Goal: Information Seeking & Learning: Learn about a topic

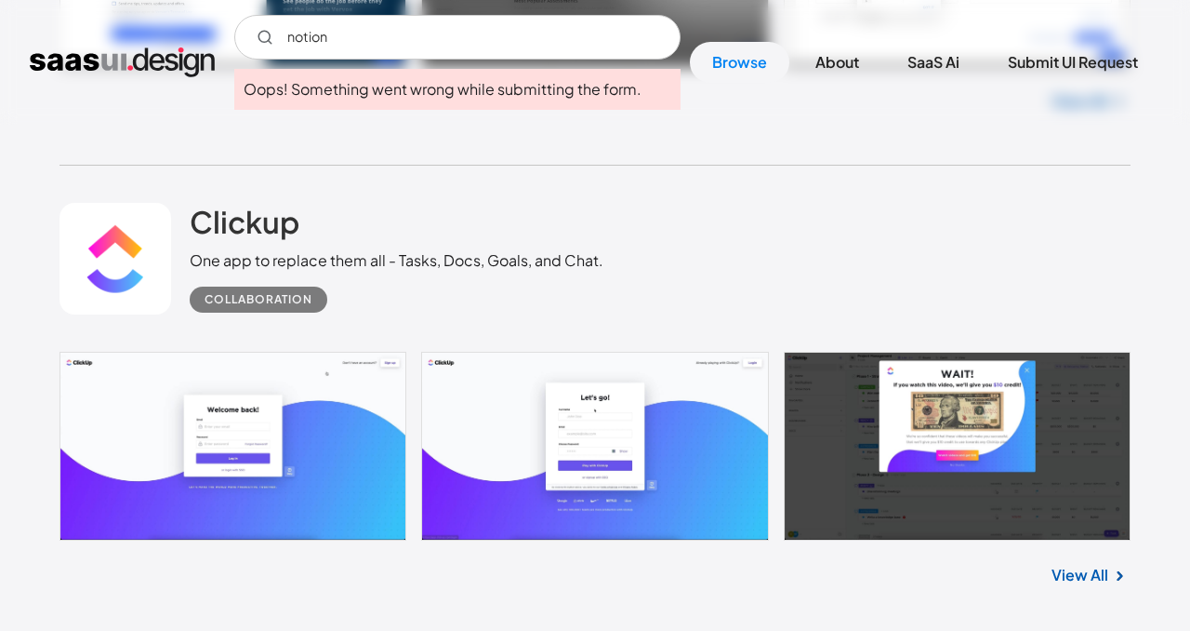
scroll to position [25727, 0]
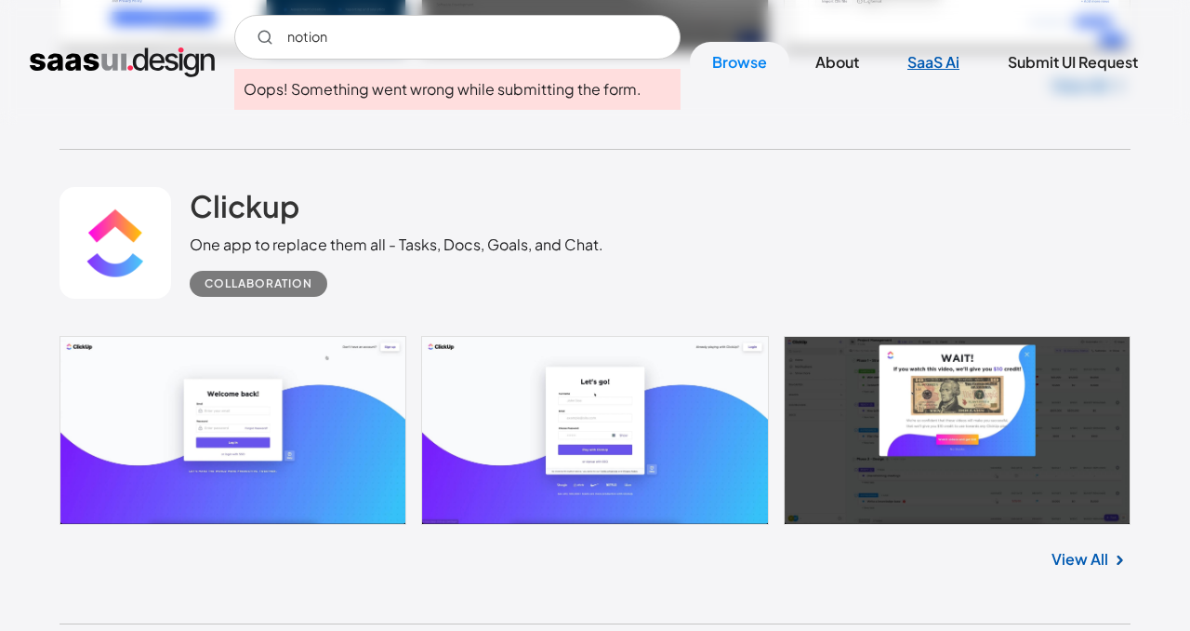
click at [944, 62] on link "SaaS Ai" at bounding box center [933, 62] width 97 height 41
click at [182, 53] on img "home" at bounding box center [122, 62] width 185 height 30
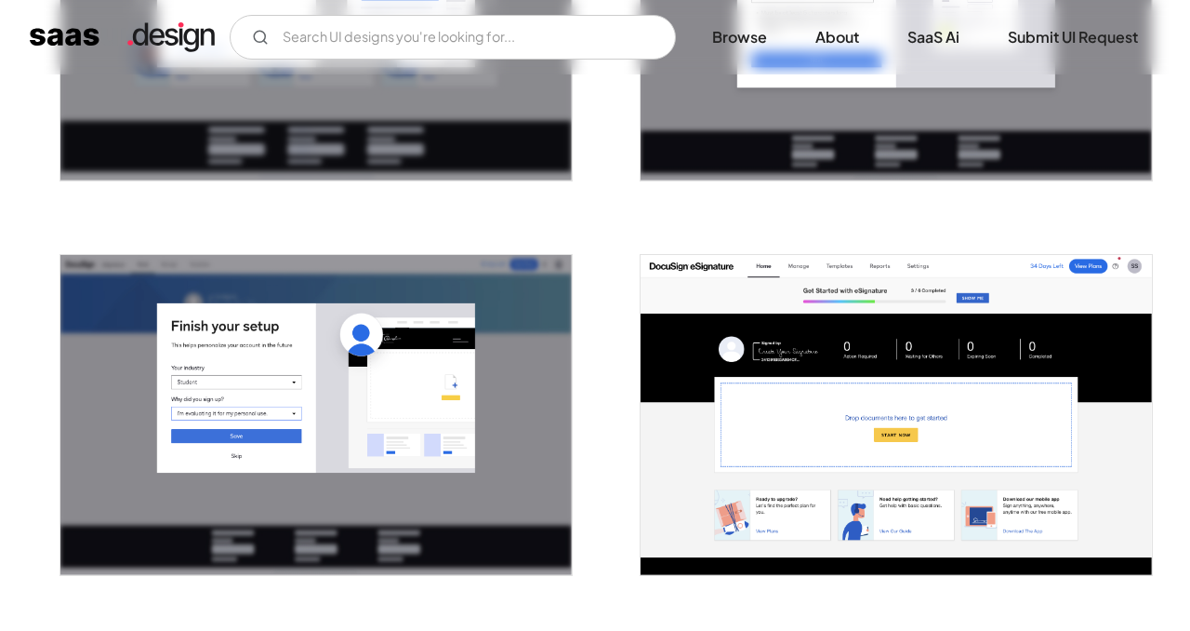
scroll to position [997, 0]
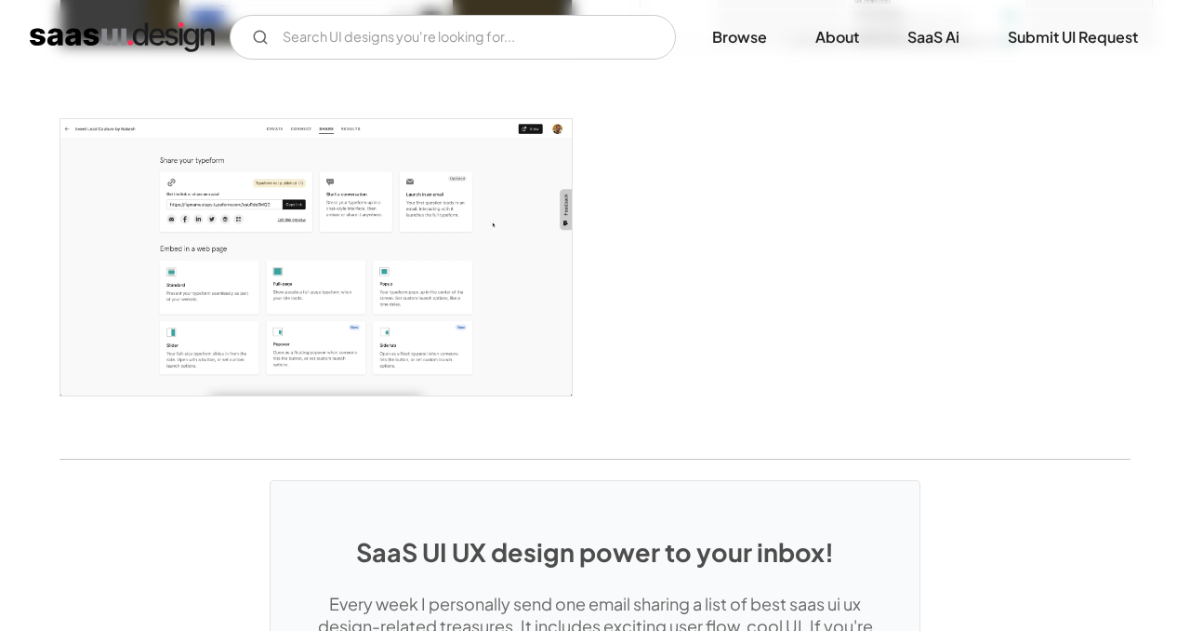
scroll to position [4472, 0]
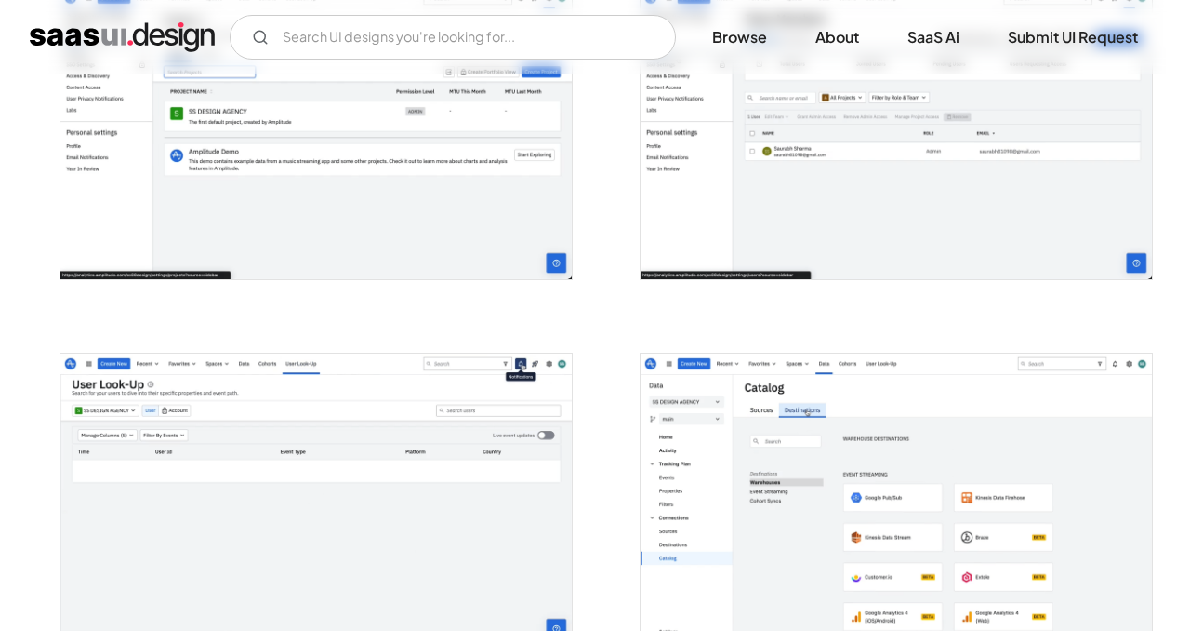
scroll to position [3900, 0]
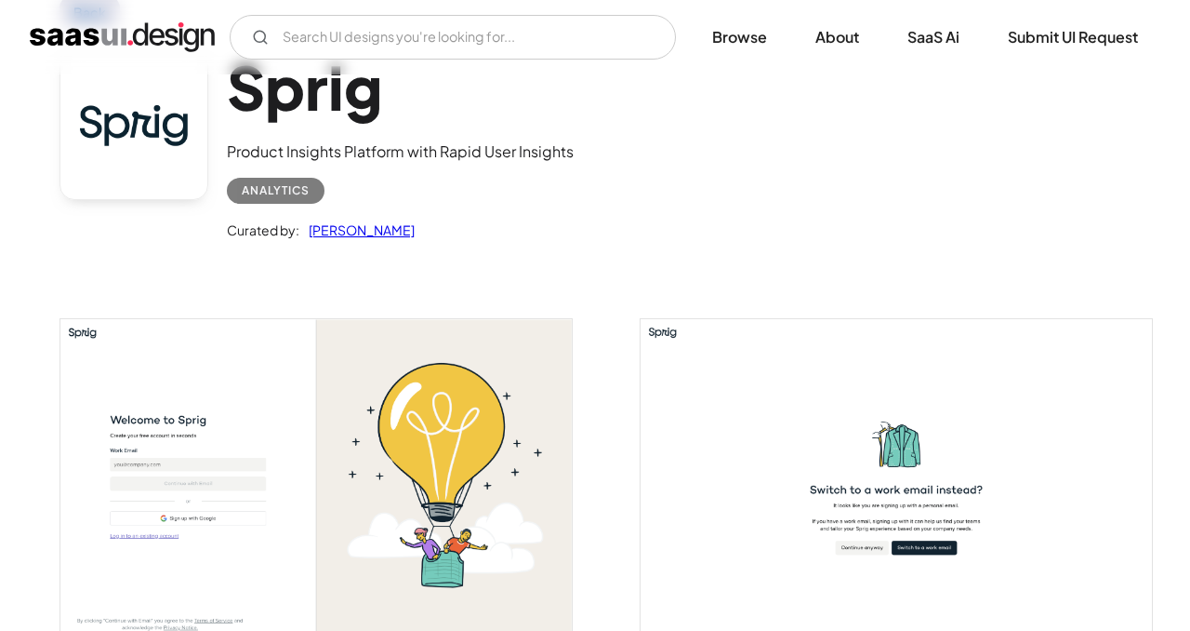
scroll to position [121, 0]
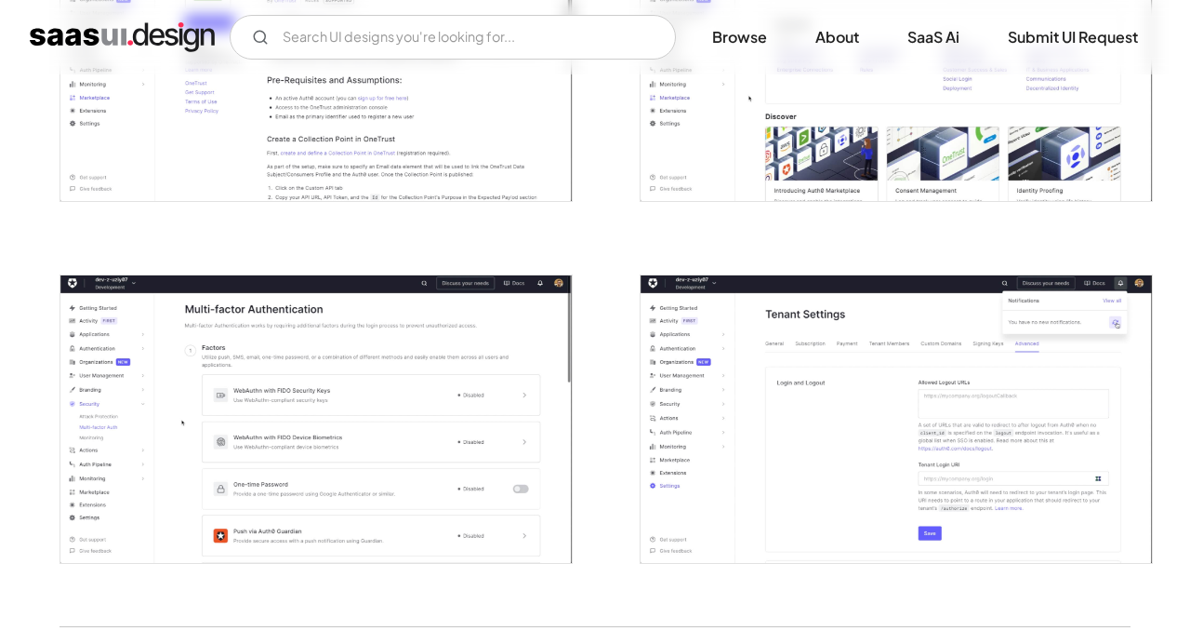
scroll to position [4133, 0]
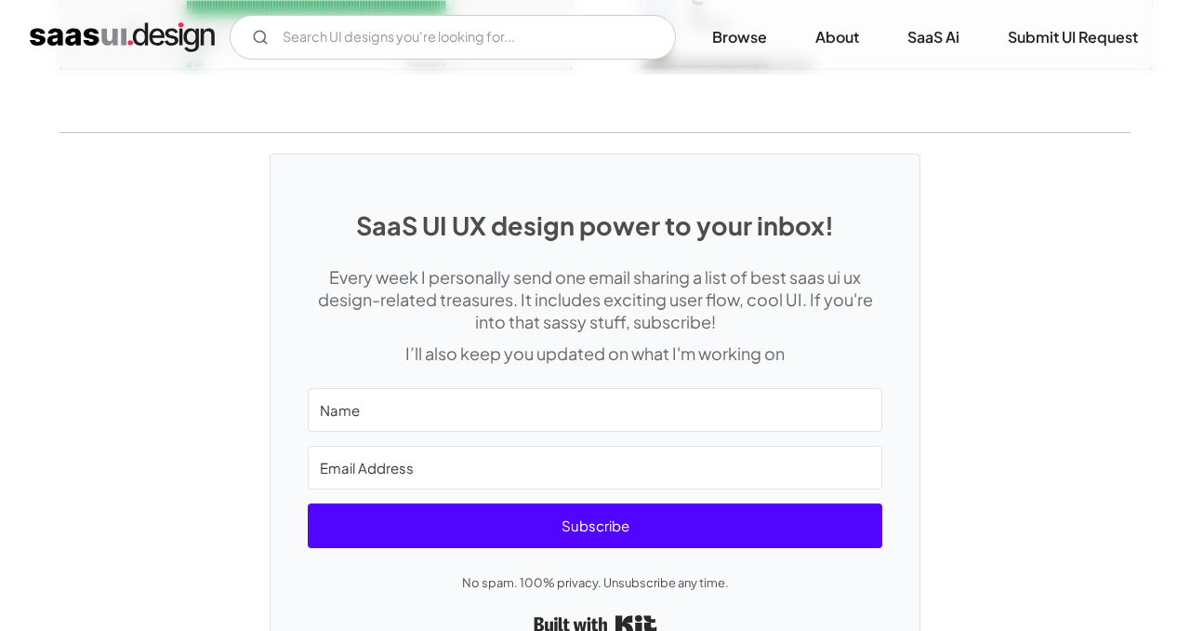
scroll to position [3976, 0]
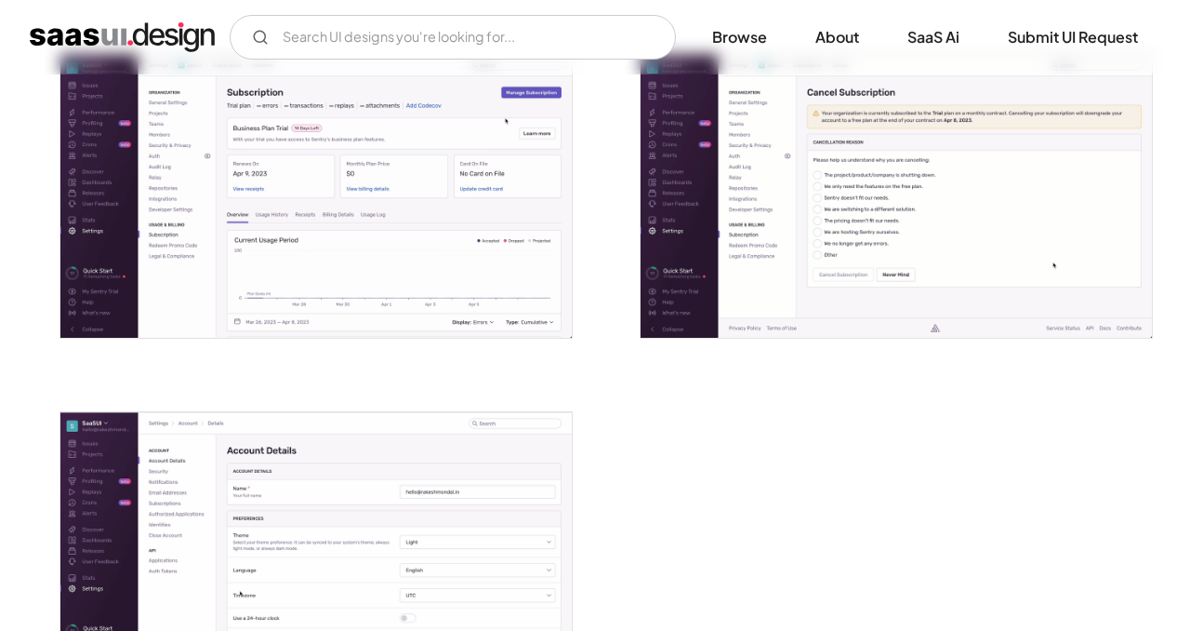
scroll to position [4327, 0]
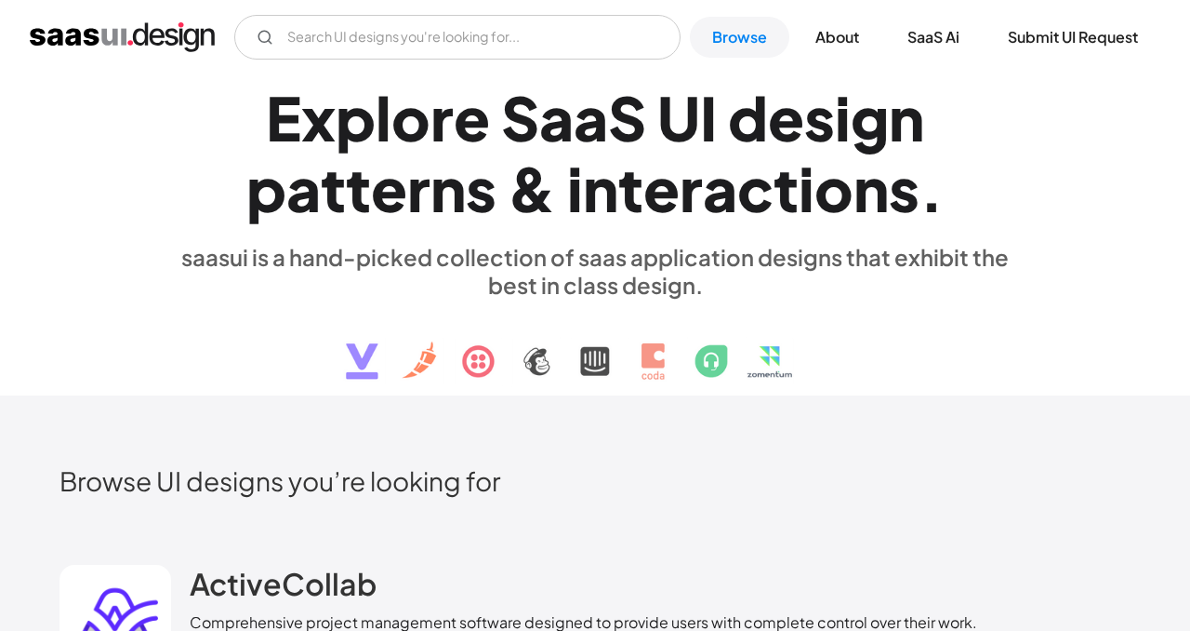
scroll to position [2, 0]
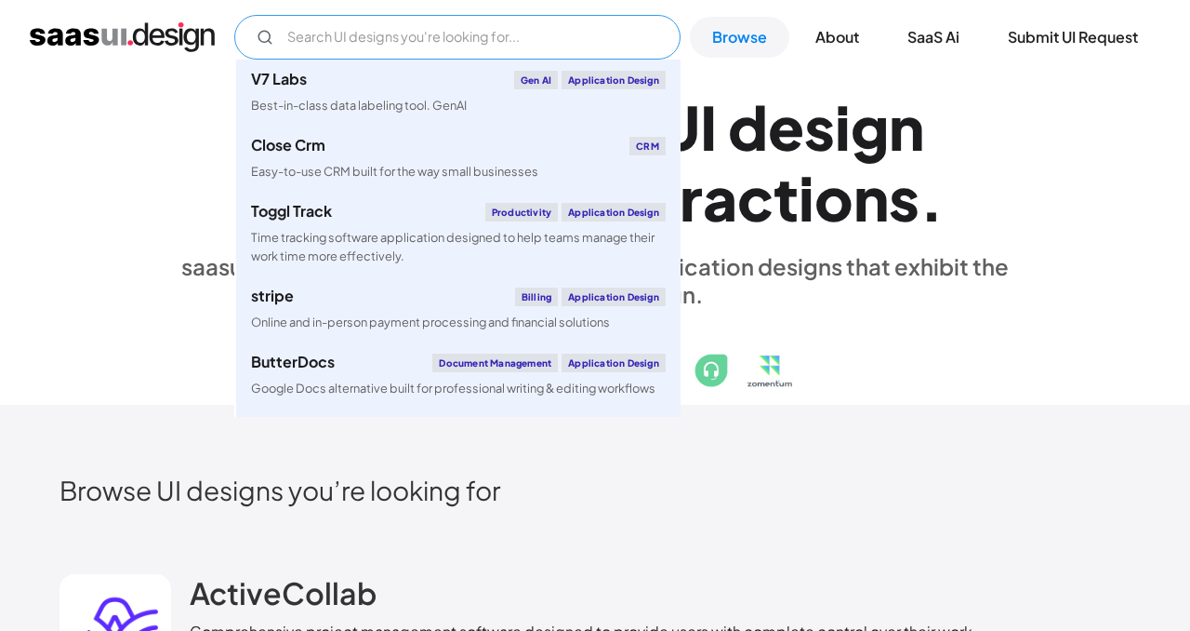
click at [578, 31] on input "Email Form" at bounding box center [457, 37] width 446 height 45
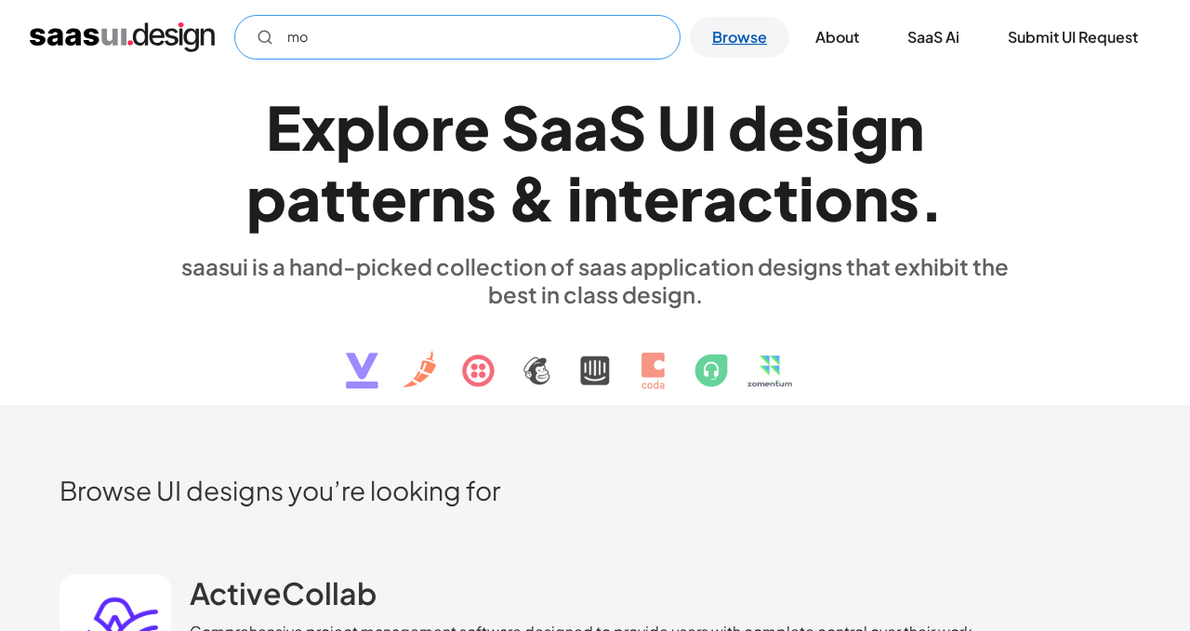
type input "mo"
click at [745, 34] on link "Browse" at bounding box center [740, 37] width 100 height 41
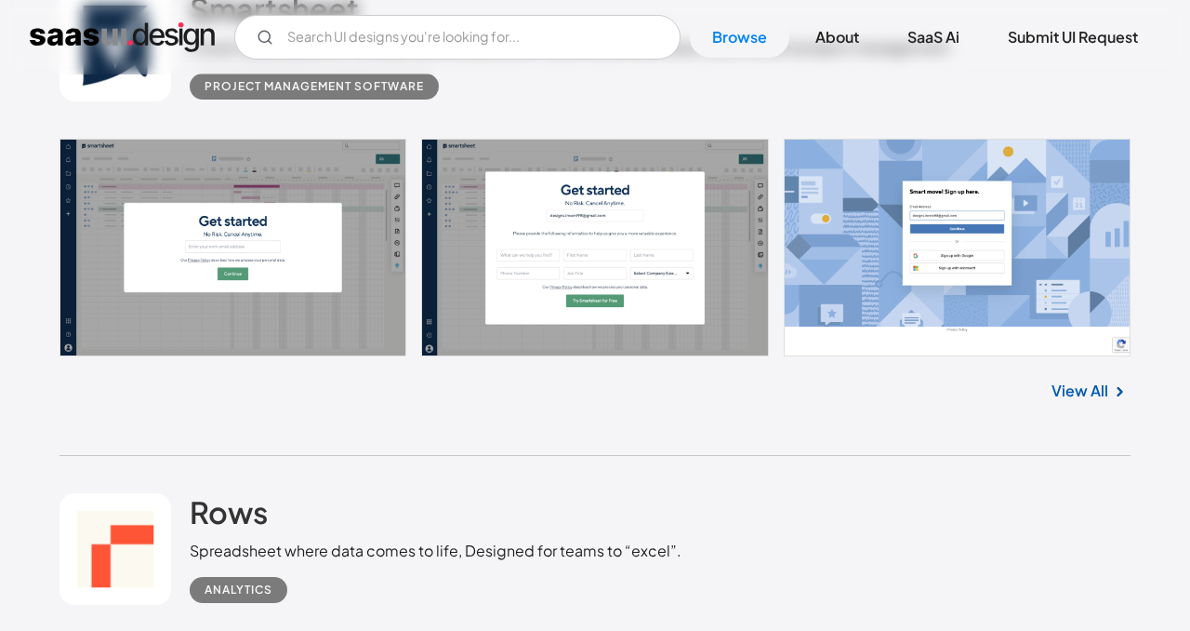
scroll to position [817, 0]
